Goal: Find specific page/section: Find specific page/section

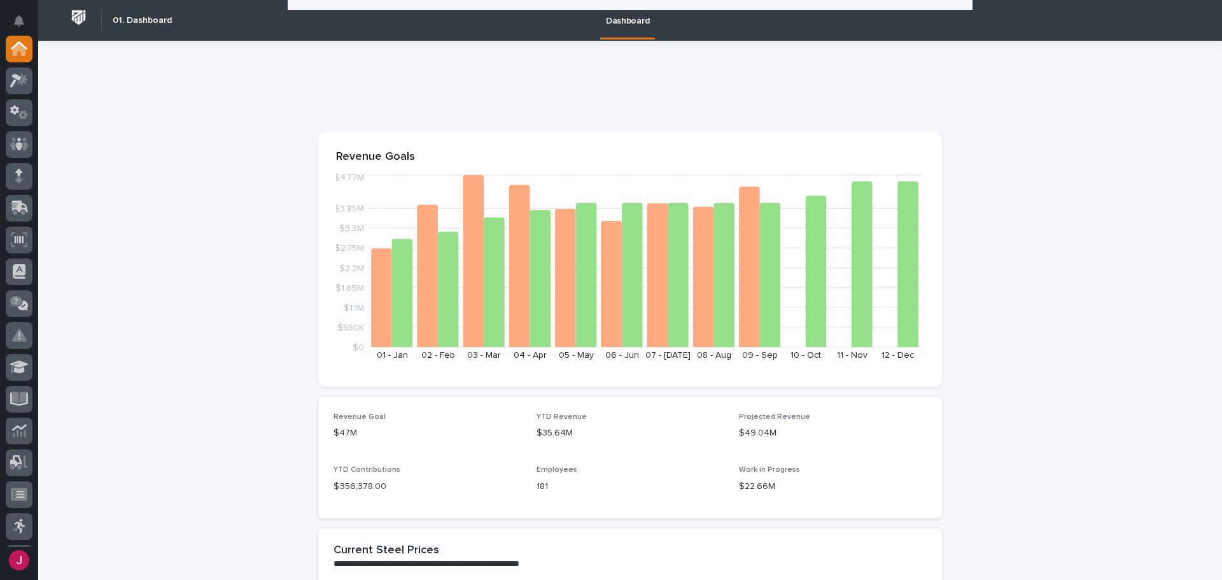
scroll to position [445, 0]
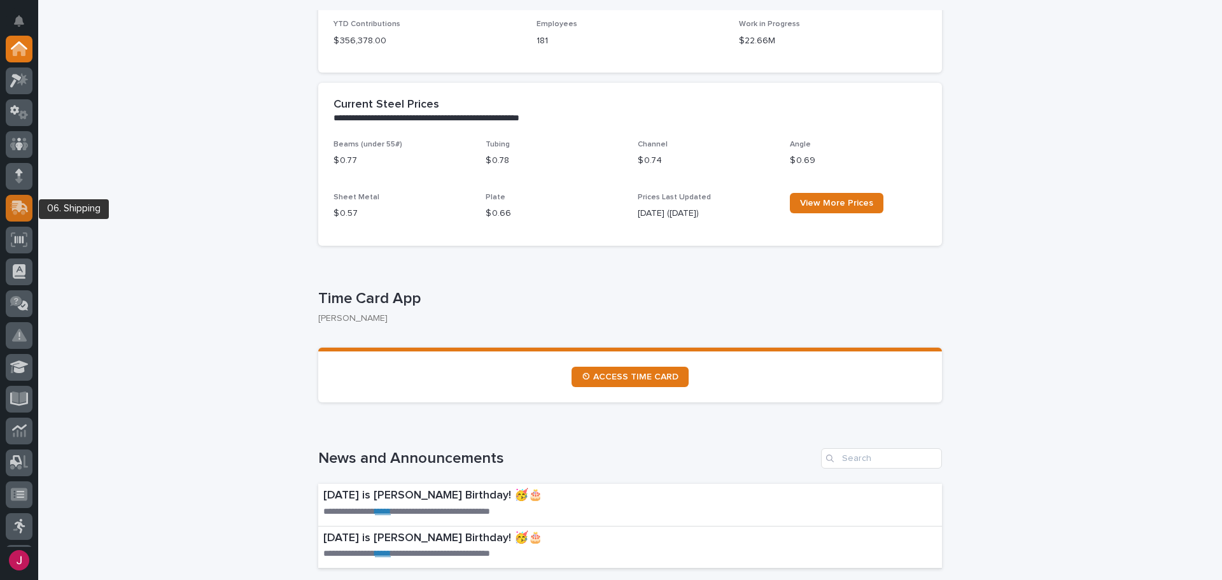
click at [17, 212] on icon at bounding box center [17, 209] width 15 height 12
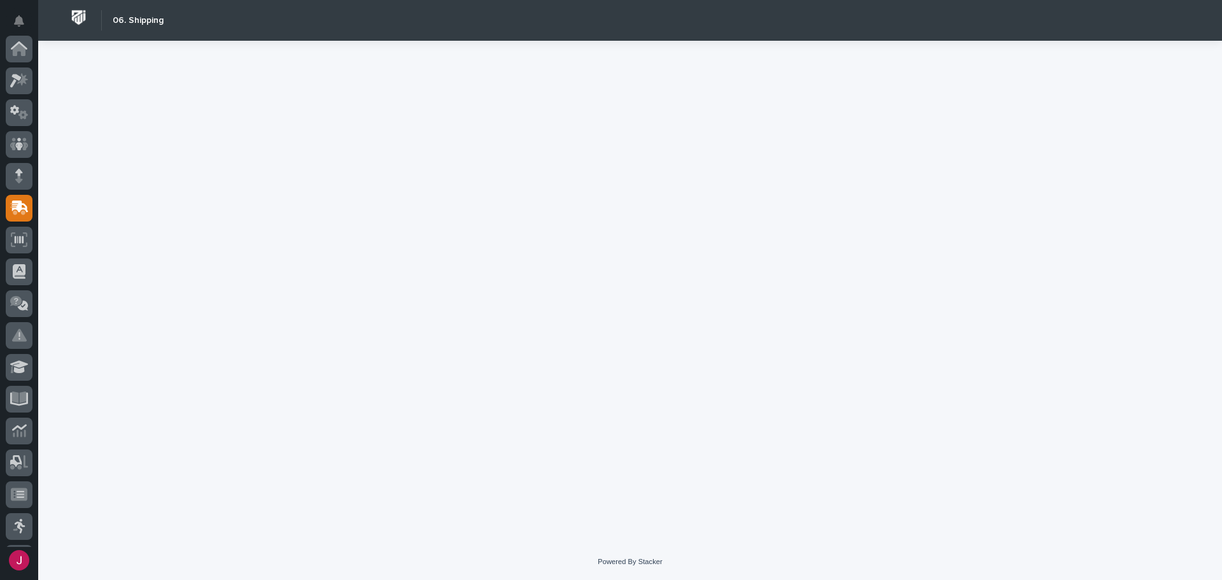
scroll to position [159, 0]
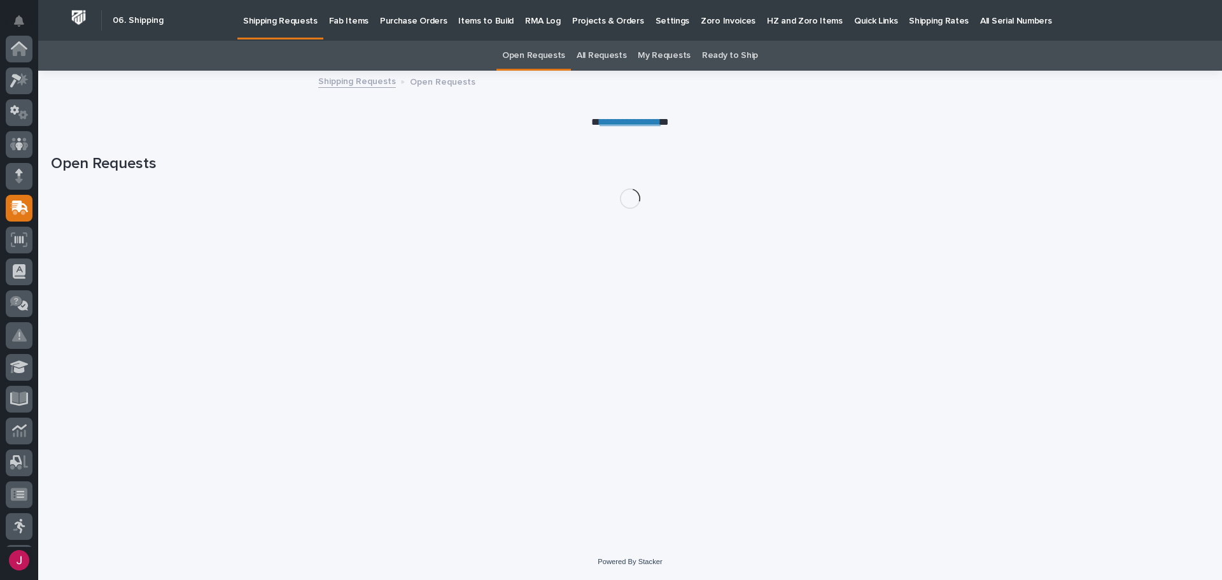
scroll to position [159, 0]
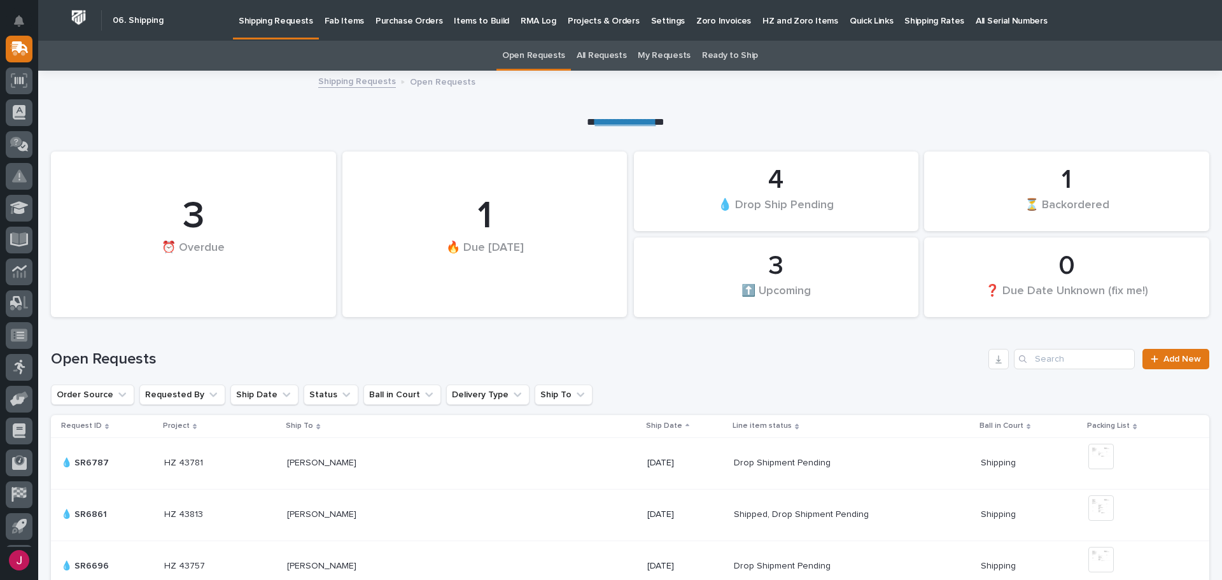
click at [337, 20] on p "Fab Items" at bounding box center [343, 13] width 39 height 27
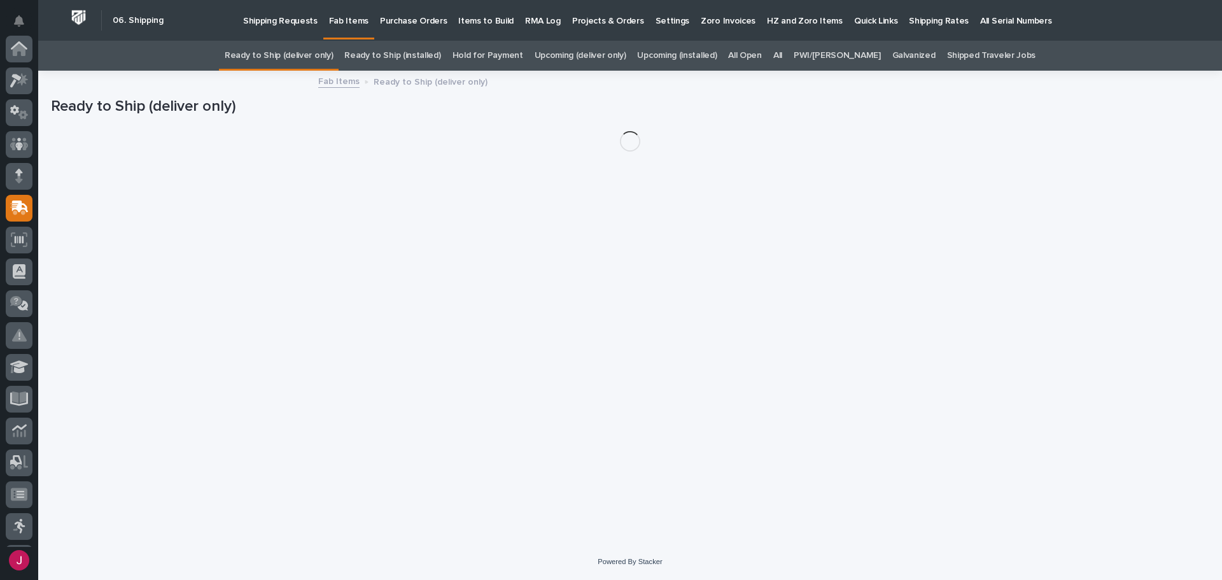
scroll to position [159, 0]
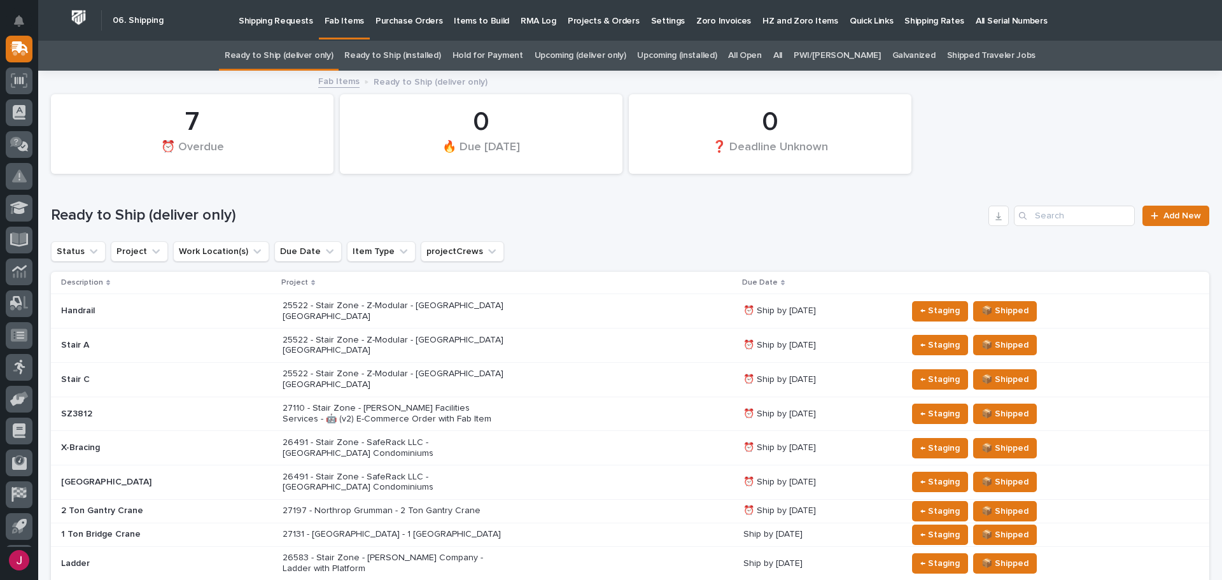
click at [410, 57] on link "Ready to Ship (installed)" at bounding box center [392, 56] width 96 height 30
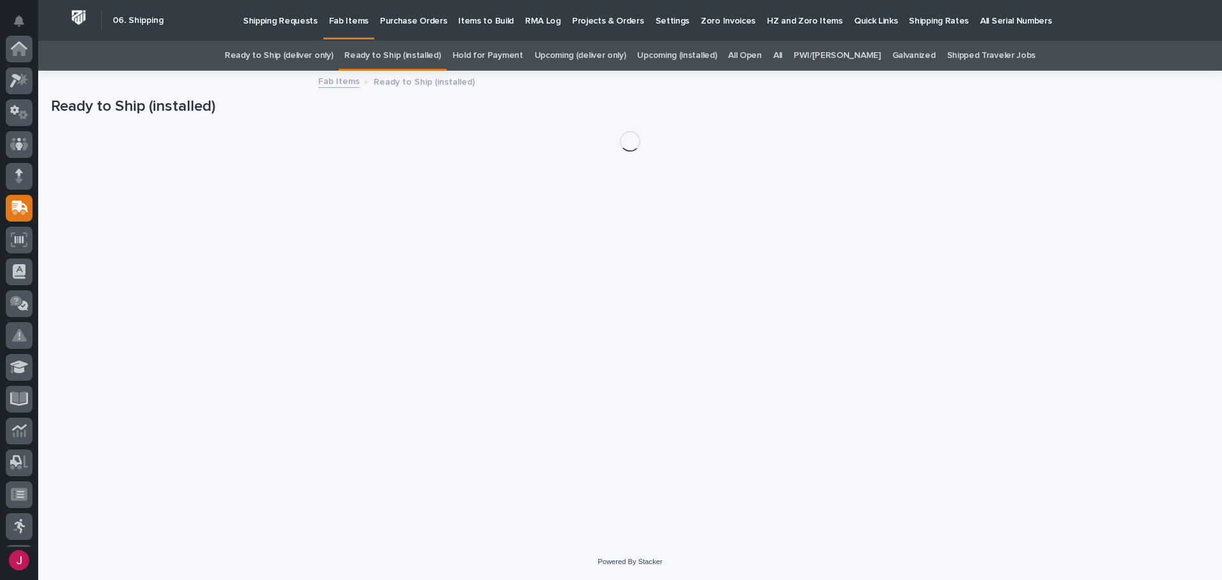
scroll to position [159, 0]
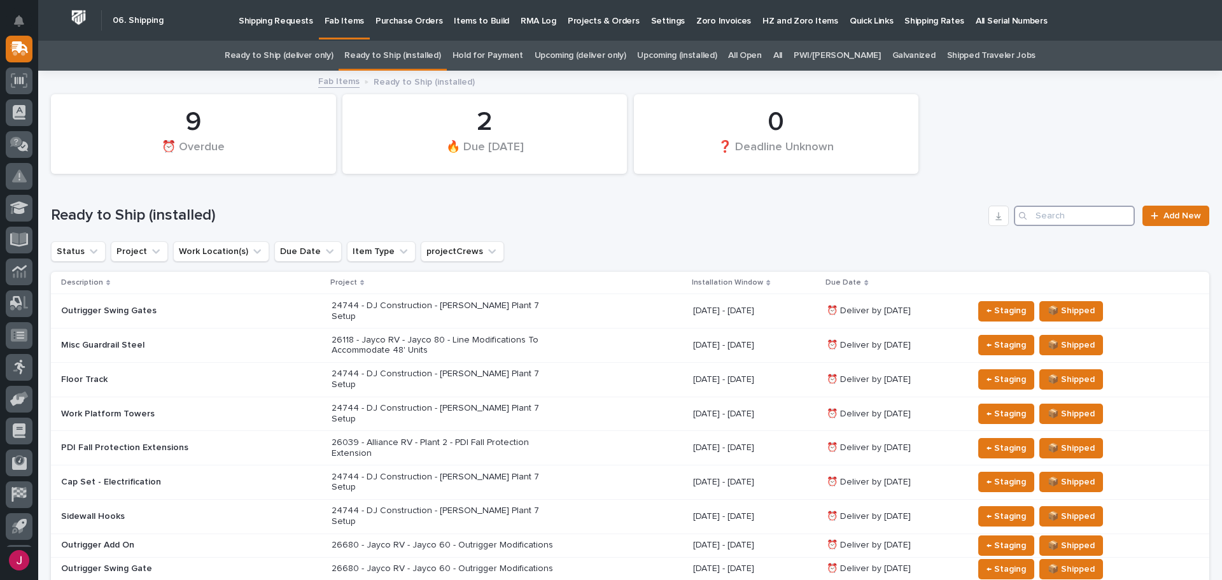
click at [1037, 218] on input "Search" at bounding box center [1074, 216] width 121 height 20
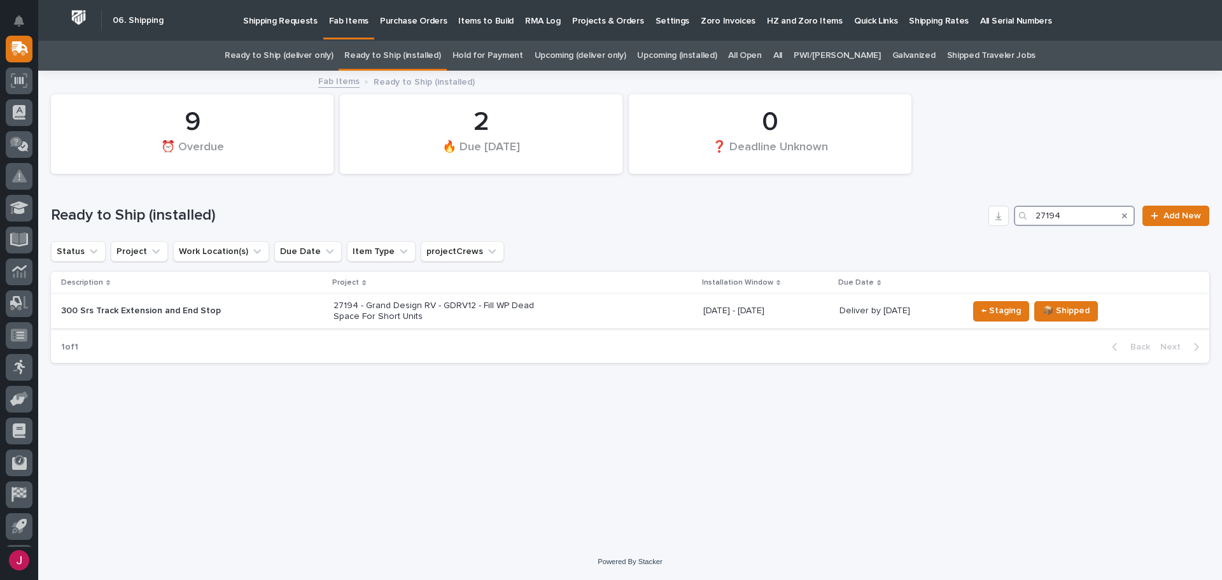
type input "27194"
click at [183, 309] on p "300 Srs Track Extension and End Stop" at bounding box center [172, 310] width 223 height 11
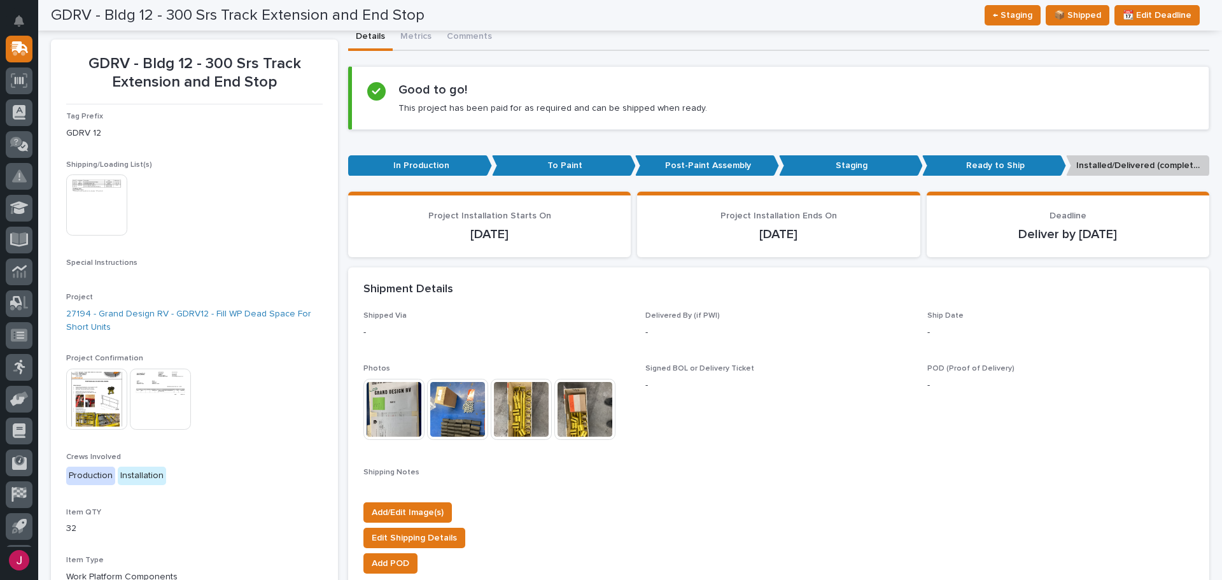
scroll to position [64, 0]
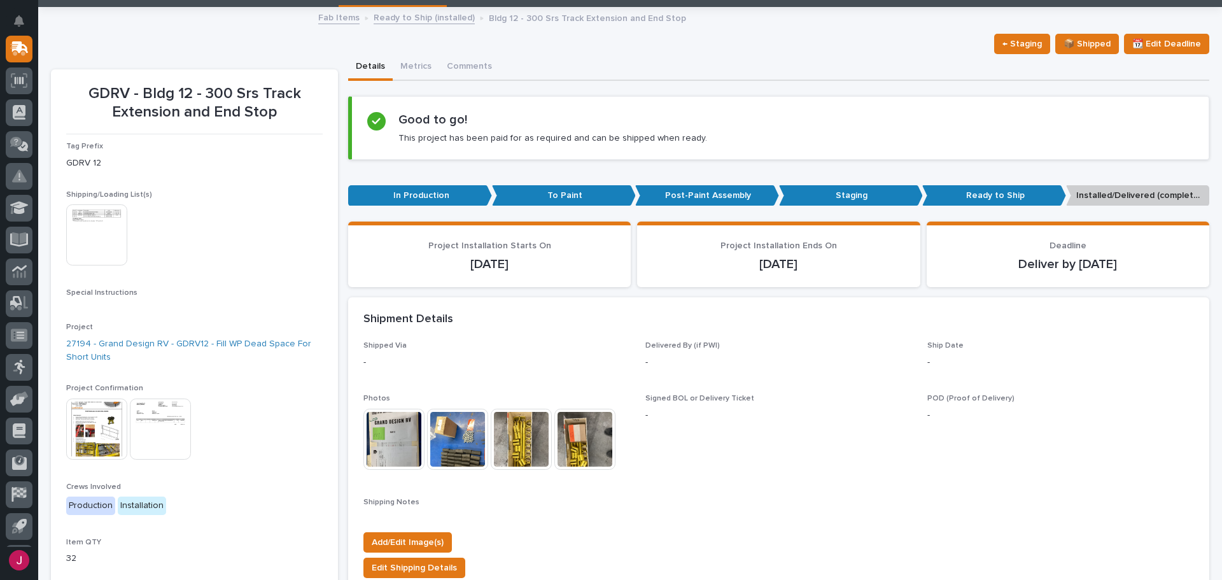
click at [106, 422] on img at bounding box center [96, 428] width 61 height 61
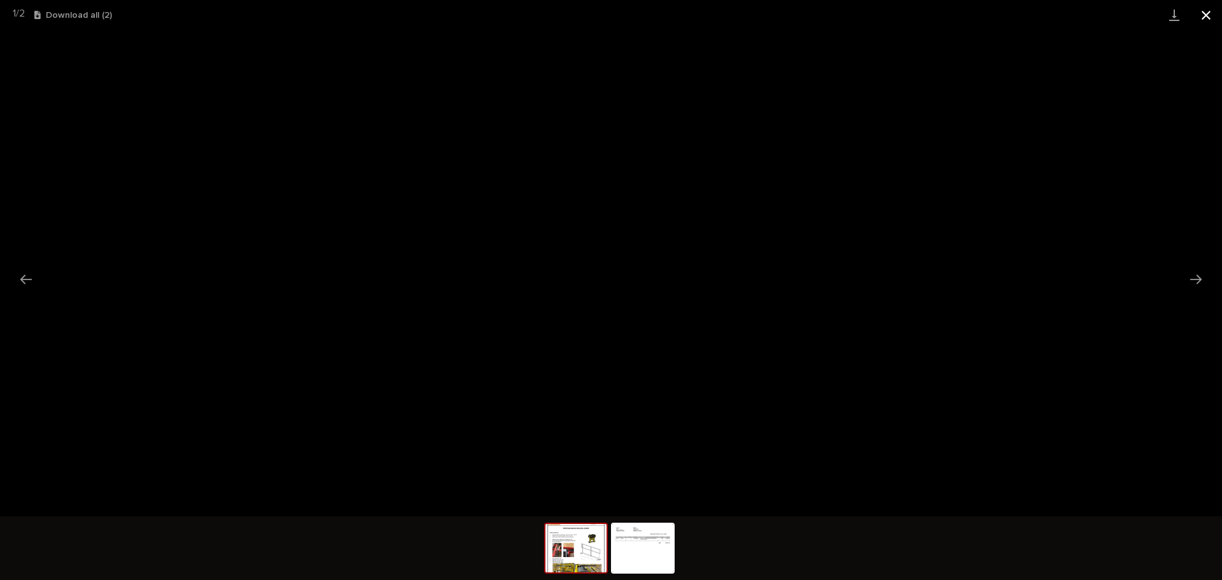
click at [1207, 11] on button "Close gallery" at bounding box center [1206, 15] width 32 height 30
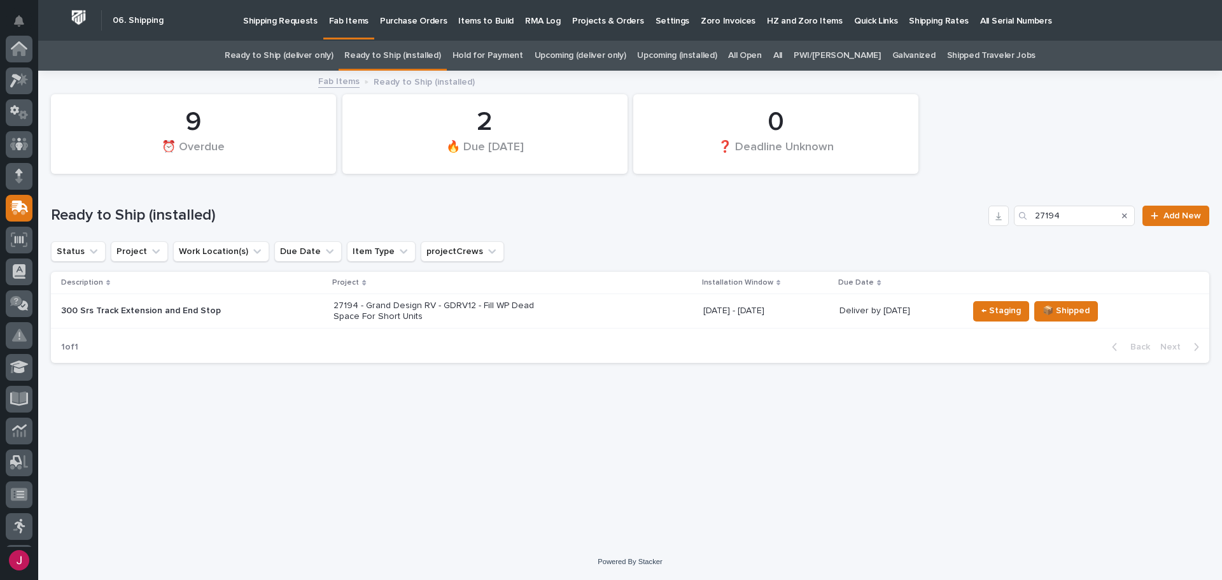
scroll to position [159, 0]
drag, startPoint x: 1084, startPoint y: 214, endPoint x: 1026, endPoint y: 215, distance: 57.3
click at [1026, 215] on div "27194" at bounding box center [1074, 216] width 121 height 20
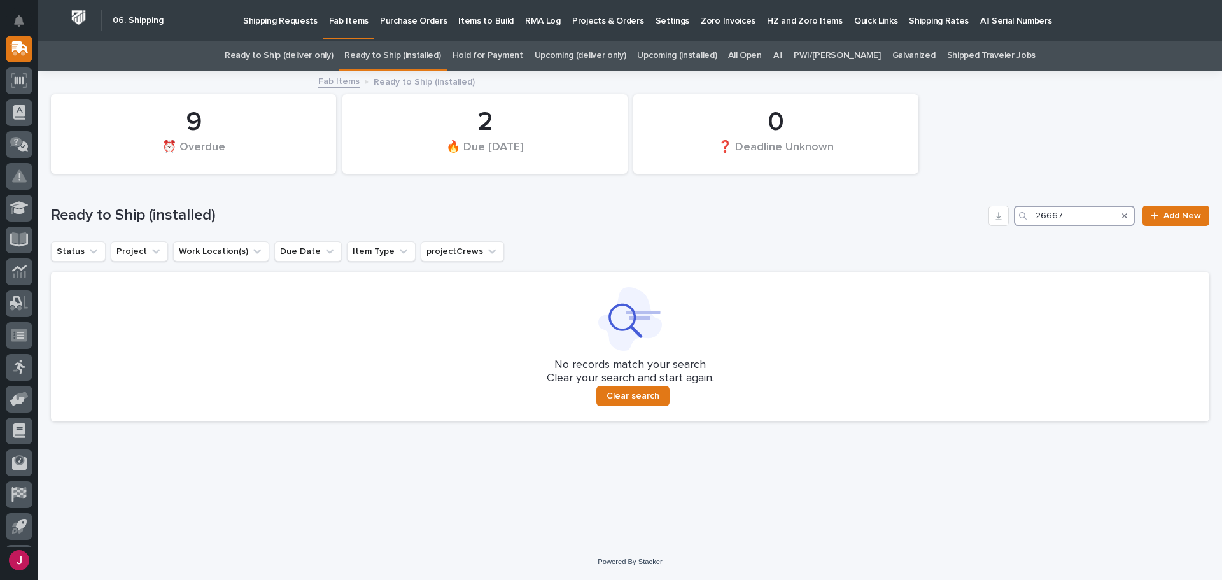
type input "26667"
click at [782, 48] on link "All" at bounding box center [777, 56] width 9 height 30
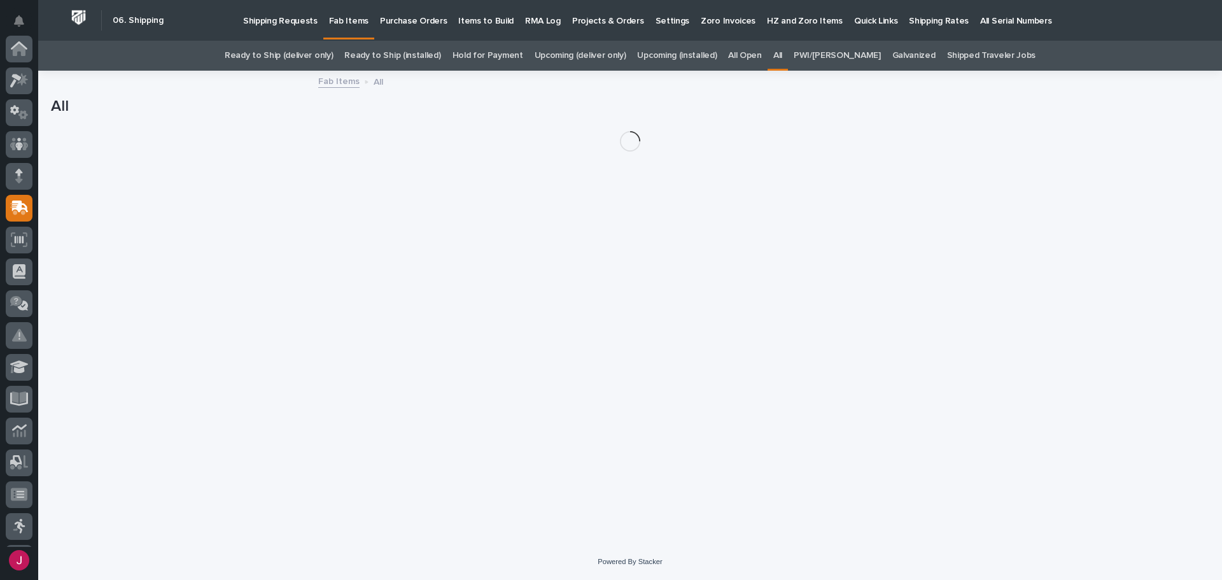
scroll to position [159, 0]
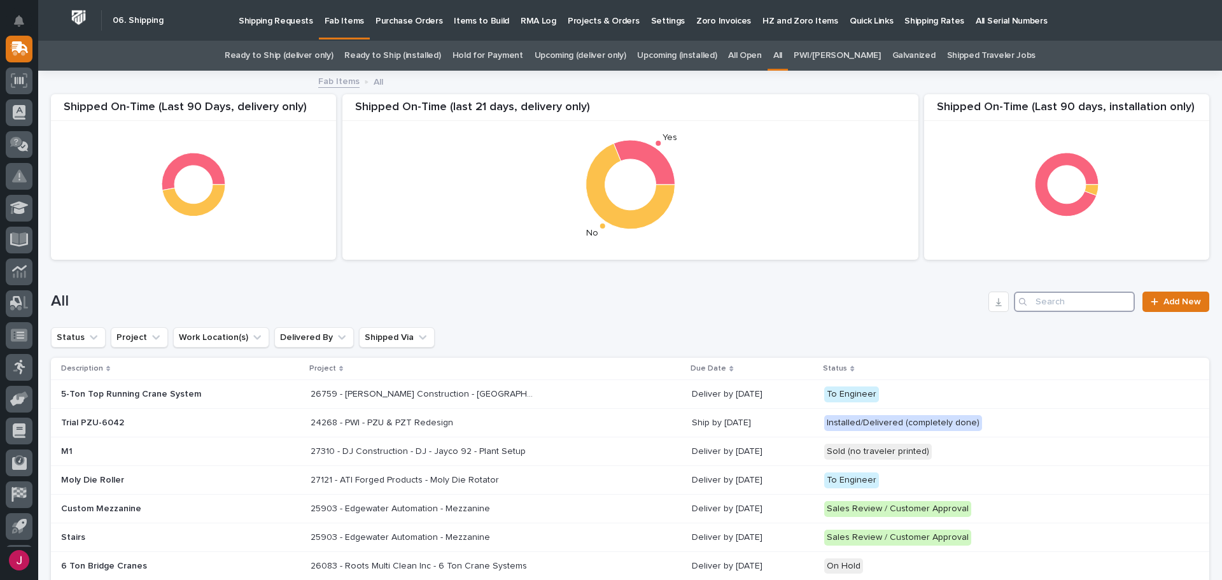
click at [1033, 303] on input "Search" at bounding box center [1074, 301] width 121 height 20
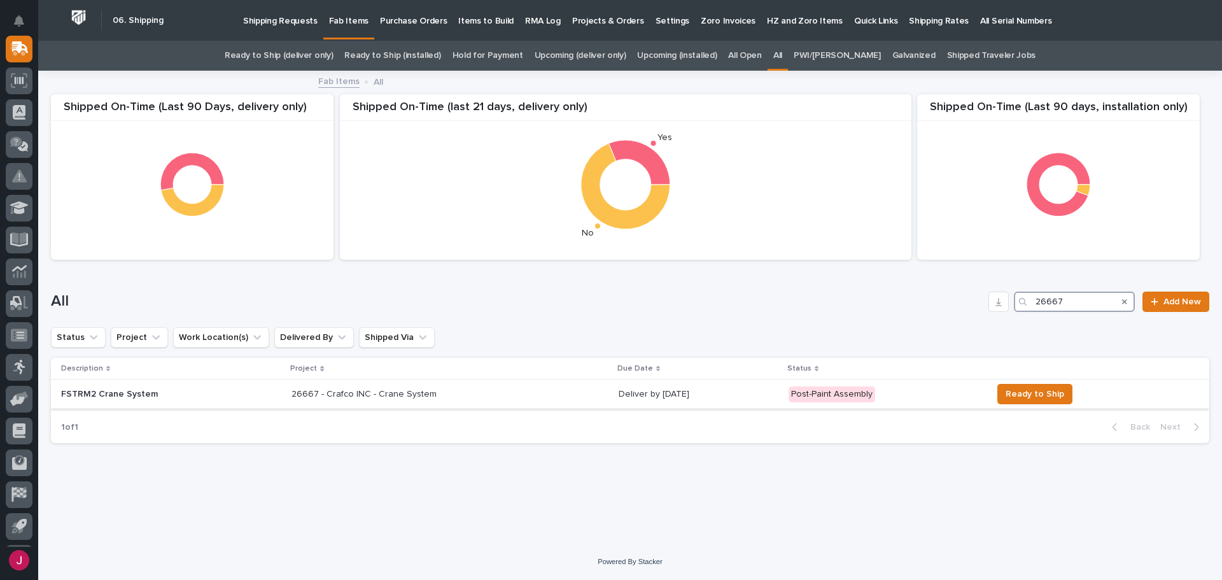
type input "26667"
click at [332, 392] on p "26667 - Crafco INC - Crane System" at bounding box center [365, 392] width 148 height 13
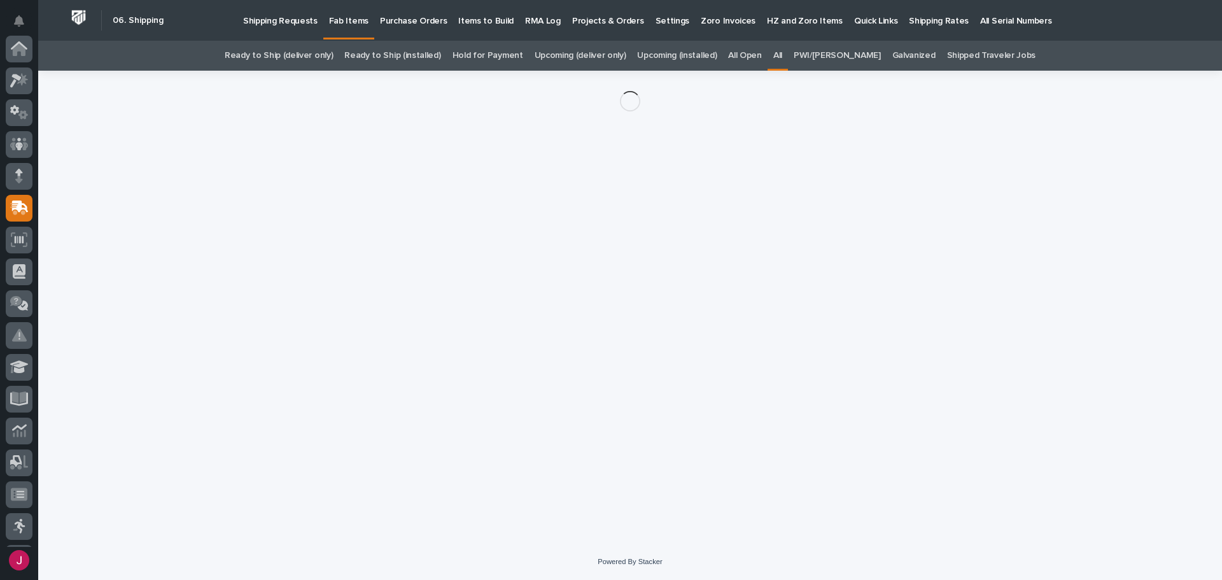
scroll to position [159, 0]
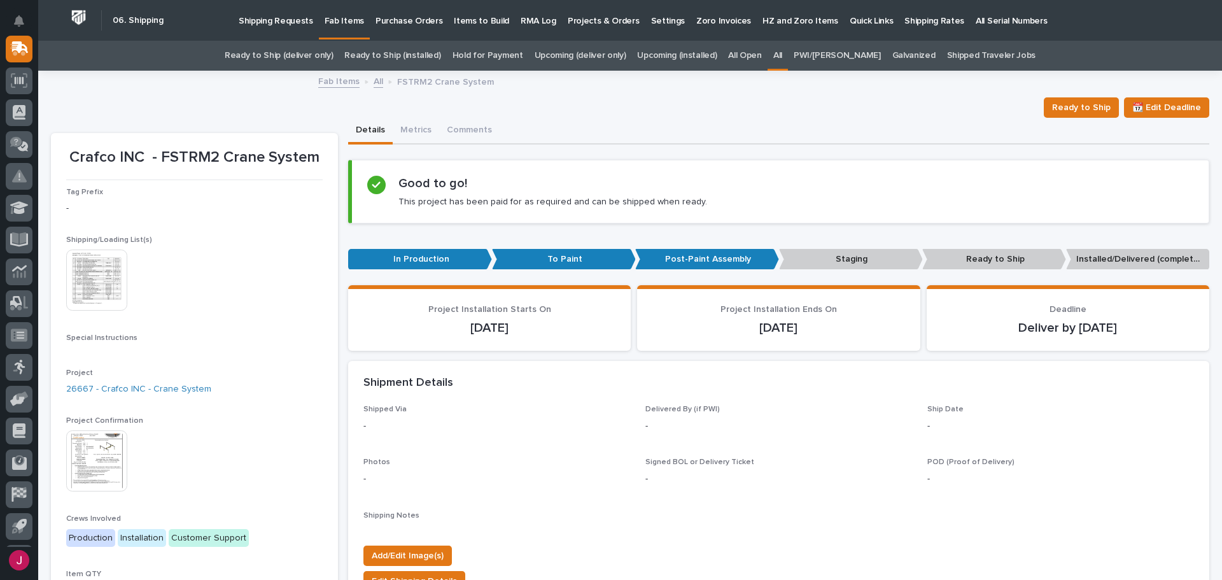
click at [106, 457] on img at bounding box center [96, 460] width 61 height 61
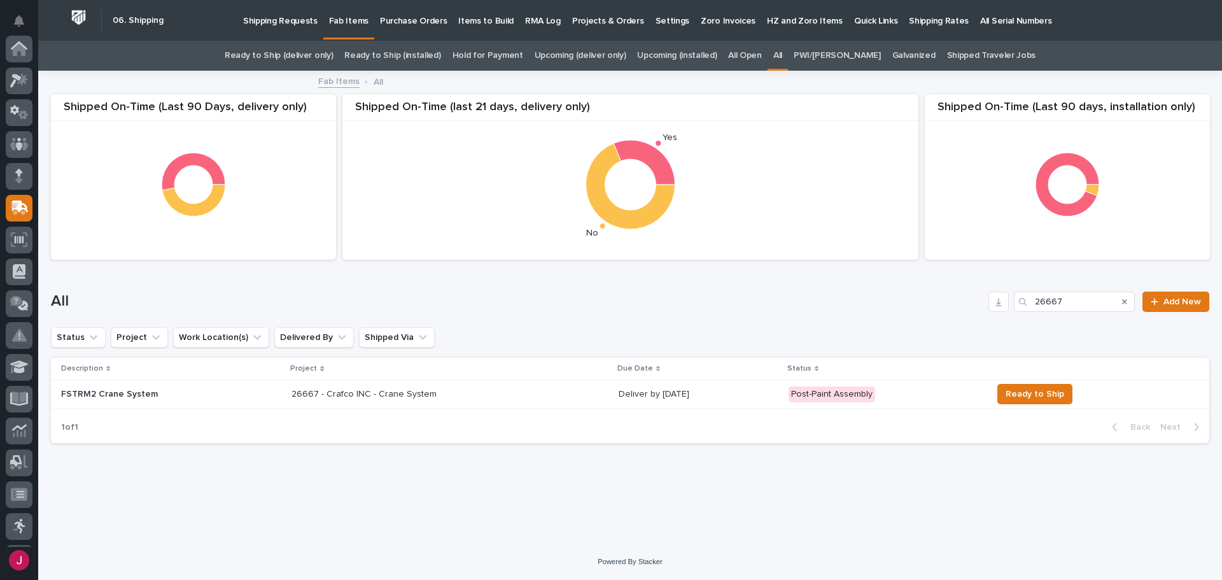
scroll to position [159, 0]
click at [113, 397] on p "FSTRM2 Crane System" at bounding box center [171, 394] width 220 height 11
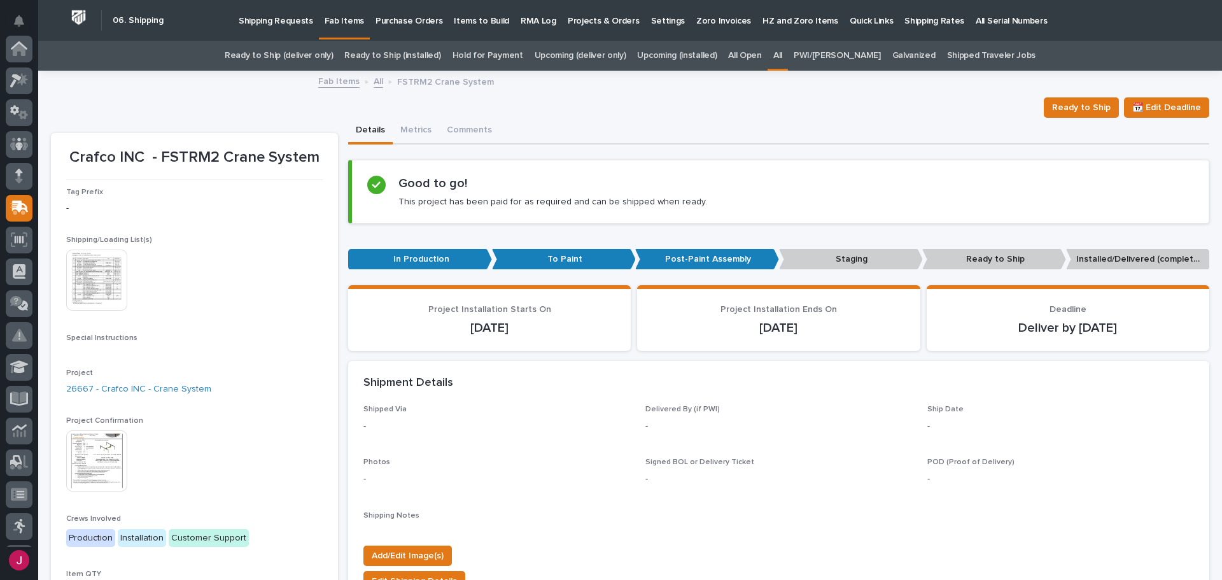
scroll to position [159, 0]
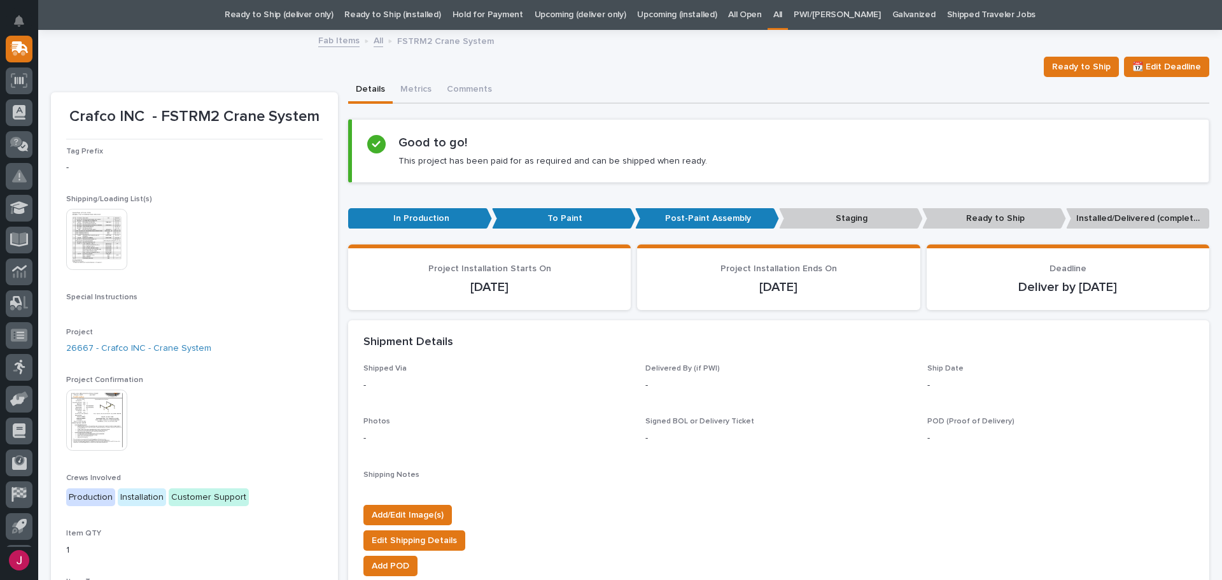
click at [85, 253] on img at bounding box center [96, 239] width 61 height 61
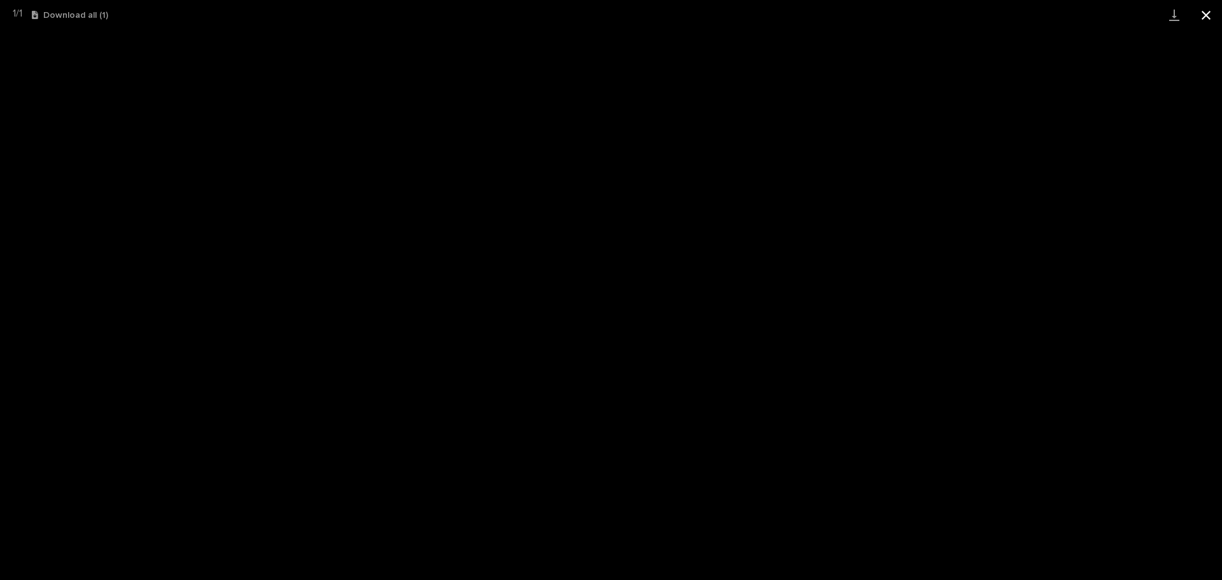
click at [1208, 15] on button "Close gallery" at bounding box center [1206, 15] width 32 height 30
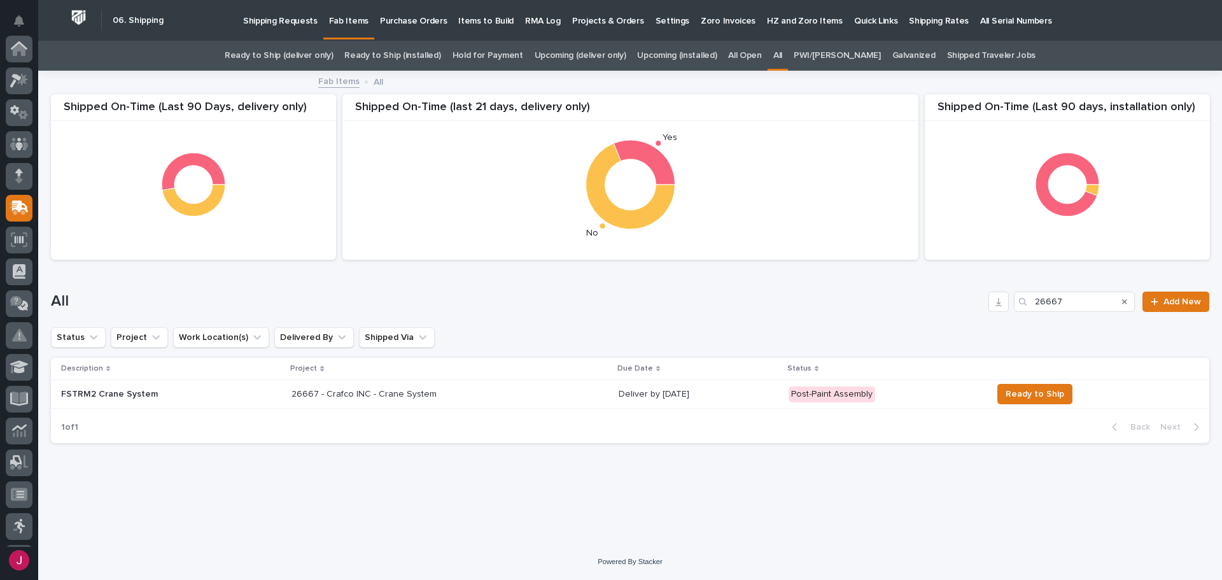
scroll to position [159, 0]
click at [315, 55] on link "Ready to Ship (deliver only)" at bounding box center [279, 56] width 108 height 30
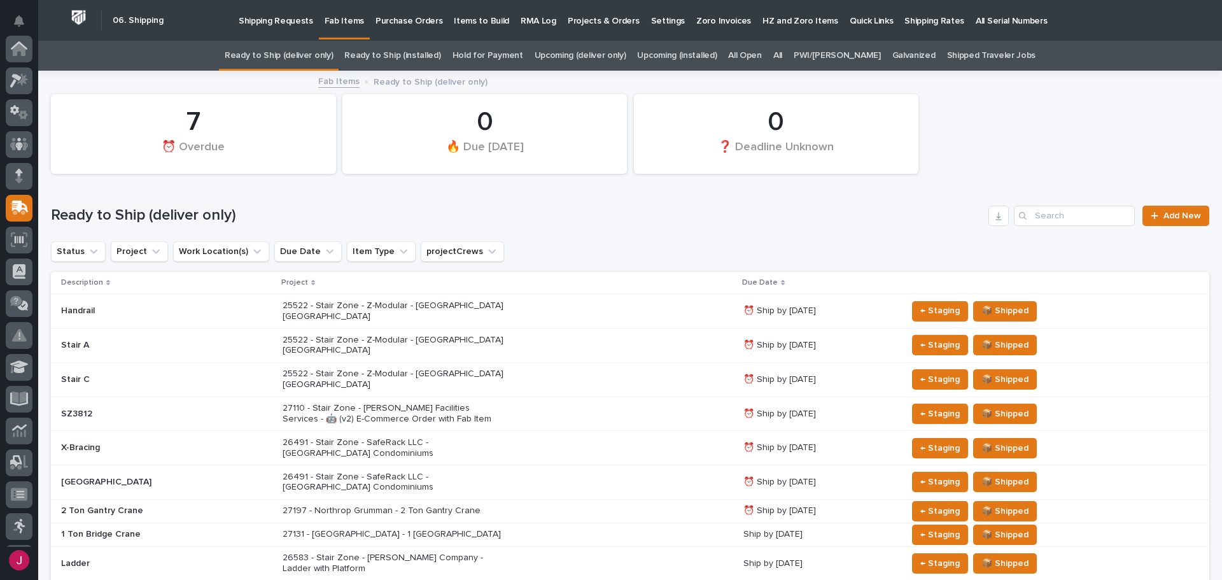
scroll to position [159, 0]
